Goal: Complete application form

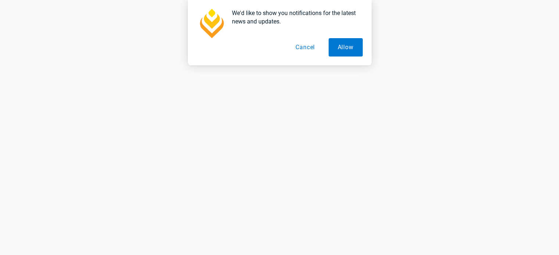
click at [315, 47] on button "Cancel" at bounding box center [305, 47] width 38 height 18
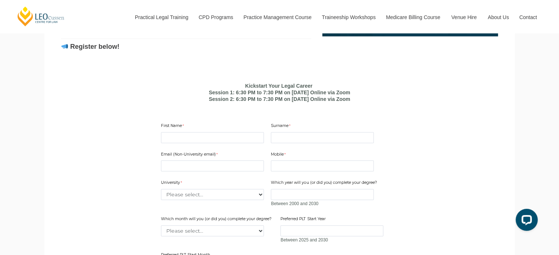
scroll to position [441, 0]
click at [218, 143] on input "First Name" at bounding box center [212, 137] width 103 height 11
type input "PRASHANT"
type input "[PERSON_NAME]"
type input "[EMAIL_ADDRESS][DOMAIN_NAME]"
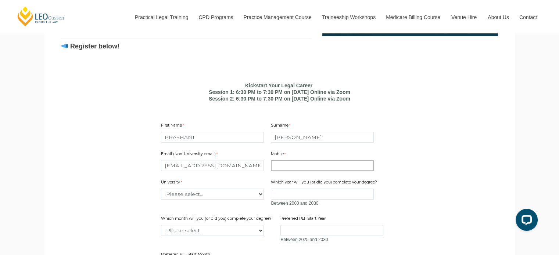
type input "8058965861"
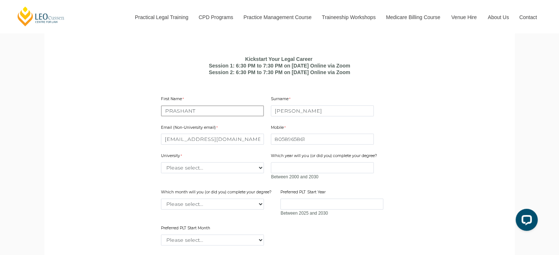
scroll to position [469, 0]
click at [212, 172] on select "Please select... [GEOGRAPHIC_DATA] [GEOGRAPHIC_DATA] [GEOGRAPHIC_DATA] [GEOGRAP…" at bounding box center [212, 166] width 103 height 11
select select "tfa_2220"
click at [161, 172] on select "Please select... [GEOGRAPHIC_DATA] [GEOGRAPHIC_DATA] [GEOGRAPHIC_DATA] [GEOGRAP…" at bounding box center [212, 166] width 103 height 11
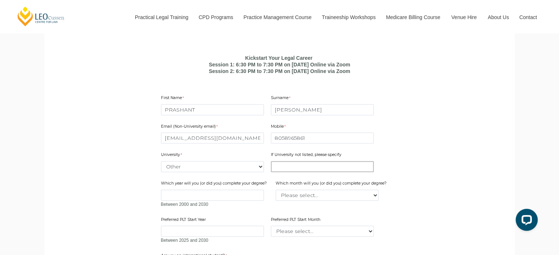
click at [281, 172] on input "If University not listed, please specify" at bounding box center [322, 166] width 103 height 11
click at [235, 201] on input "Which year will you (or did you) complete your degree?" at bounding box center [212, 195] width 103 height 11
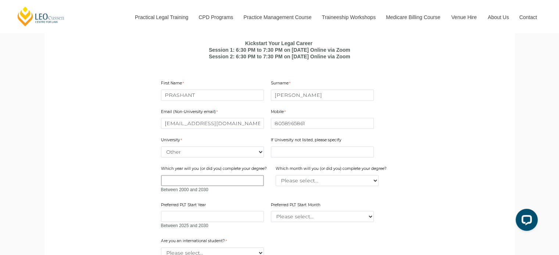
scroll to position [484, 0]
click at [286, 222] on select "Please select... January February March April May June July August September Oc…" at bounding box center [322, 216] width 103 height 11
click at [225, 222] on input "Preferred PLT Start Year" at bounding box center [212, 216] width 103 height 11
click at [311, 186] on select "Please select... January February March April May June July August September Oc…" at bounding box center [327, 180] width 103 height 11
click at [307, 208] on div "Email (Non-University email) [EMAIL_ADDRESS][DOMAIN_NAME] Mobile 8058965861 0 c…" at bounding box center [279, 167] width 243 height 130
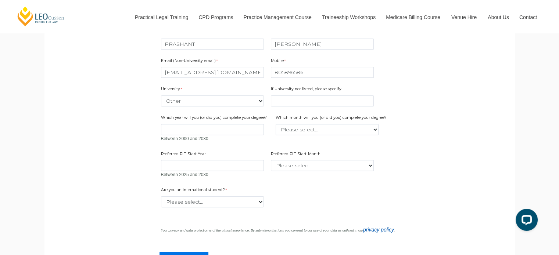
scroll to position [536, 0]
click at [223, 206] on select "Please select... Yes No" at bounding box center [212, 200] width 103 height 11
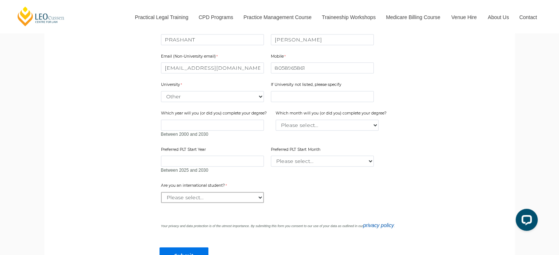
scroll to position [539, 0]
click at [229, 203] on select "Please select... Yes No" at bounding box center [212, 197] width 103 height 11
select select "tfa_60"
click at [161, 203] on select "Please select... Yes No" at bounding box center [212, 197] width 103 height 11
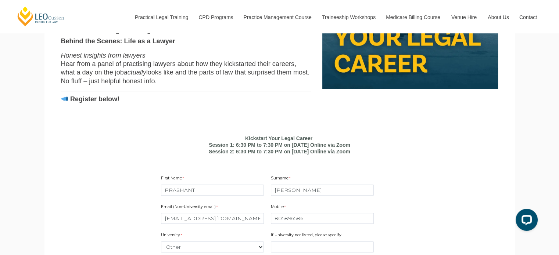
scroll to position [357, 0]
